Goal: Navigation & Orientation: Find specific page/section

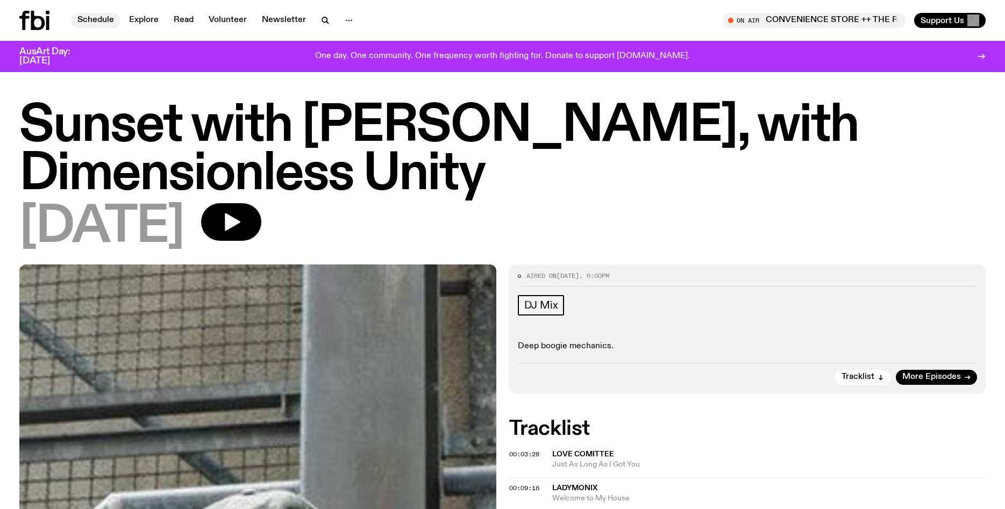
click at [109, 21] on link "Schedule" at bounding box center [95, 20] width 49 height 15
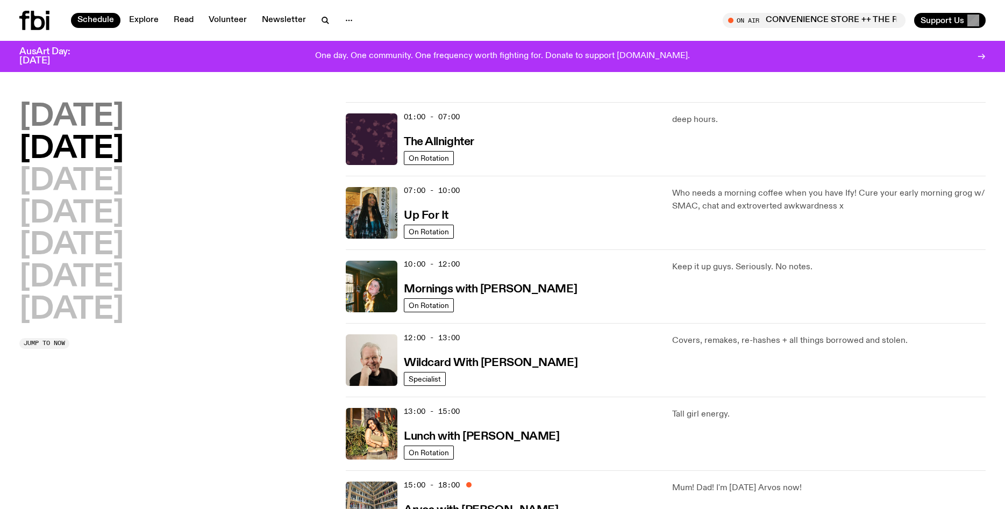
click at [119, 112] on h2 "[DATE]" at bounding box center [71, 117] width 104 height 30
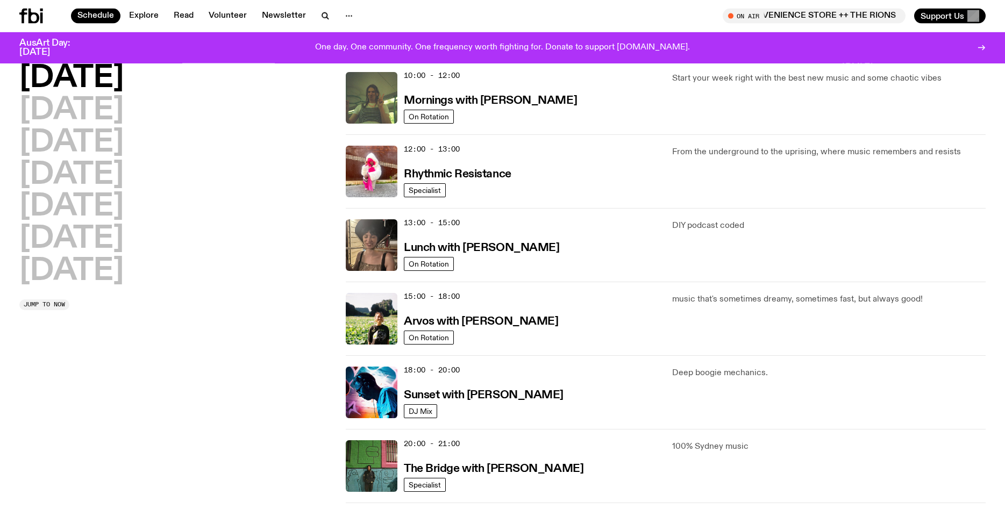
scroll to position [189, 0]
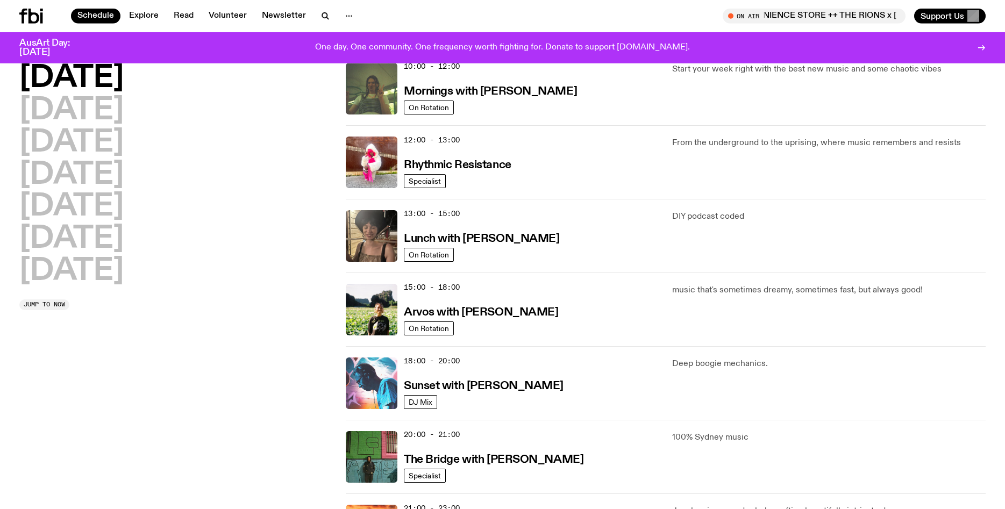
click at [376, 384] on img at bounding box center [372, 384] width 52 height 52
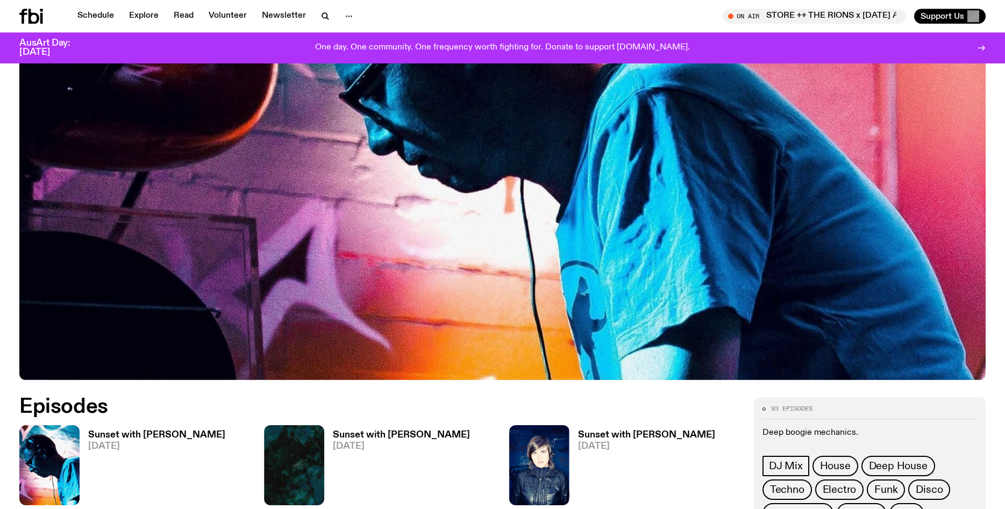
scroll to position [330, 0]
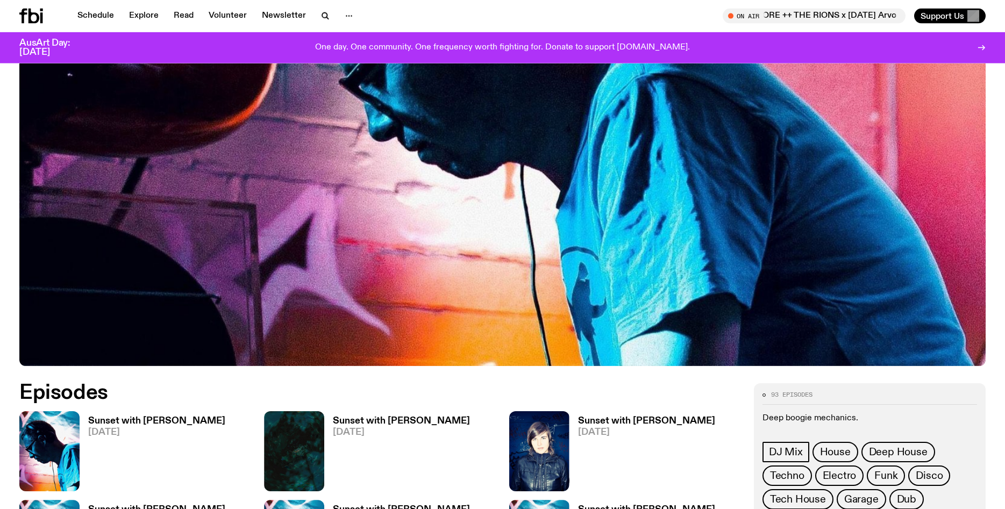
click at [70, 429] on img at bounding box center [49, 451] width 60 height 80
